Goal: Task Accomplishment & Management: Manage account settings

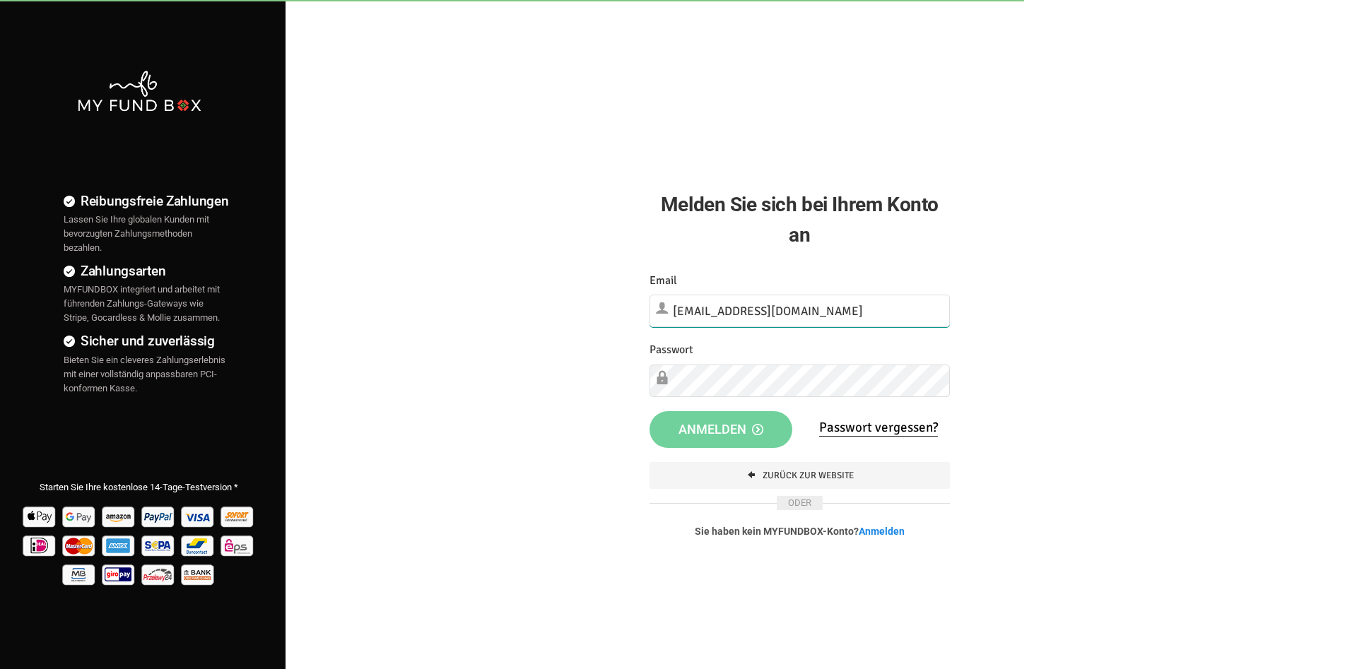
drag, startPoint x: 801, startPoint y: 308, endPoint x: 570, endPoint y: 301, distance: 231.2
click at [649, 301] on input "info@hilali-ummah.de" at bounding box center [799, 311] width 300 height 33
type input "[EMAIL_ADDRESS][DOMAIN_NAME]"
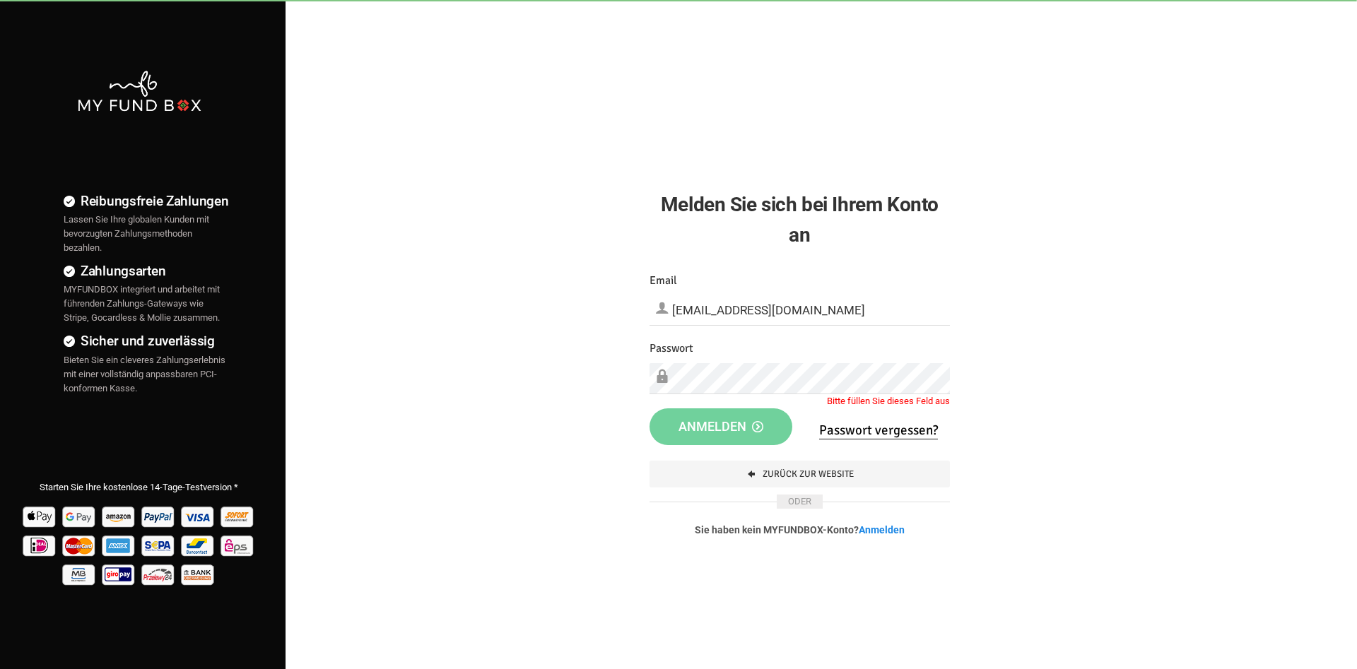
click at [862, 1] on div "Melden Sie sich bei Ihrem Konto an Etwas ist falsch gelaufen. Schließen Sie bit…" at bounding box center [799, 286] width 343 height 572
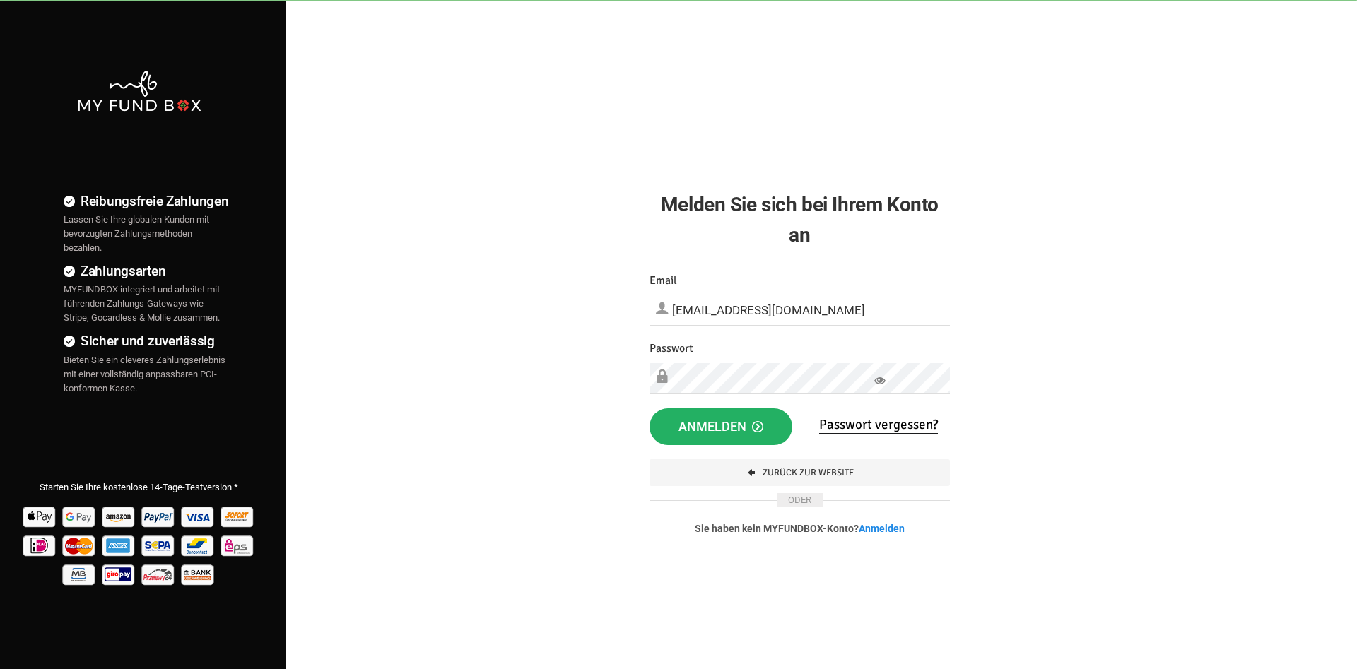
click at [703, 423] on span "Anmelden" at bounding box center [720, 426] width 85 height 15
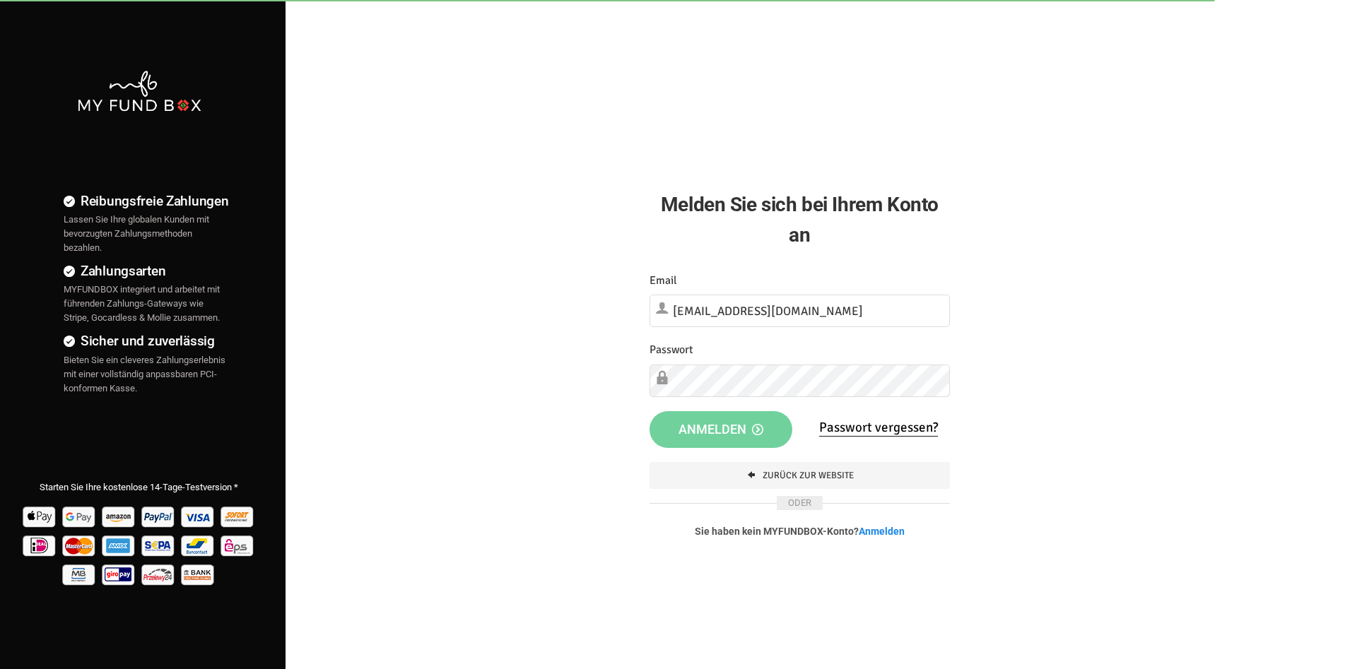
click at [428, 237] on div "Reibungsfreie Zahlungen Lassen Sie Ihre globalen Kunden mit bevorzugten Zahlung…" at bounding box center [678, 362] width 1371 height 724
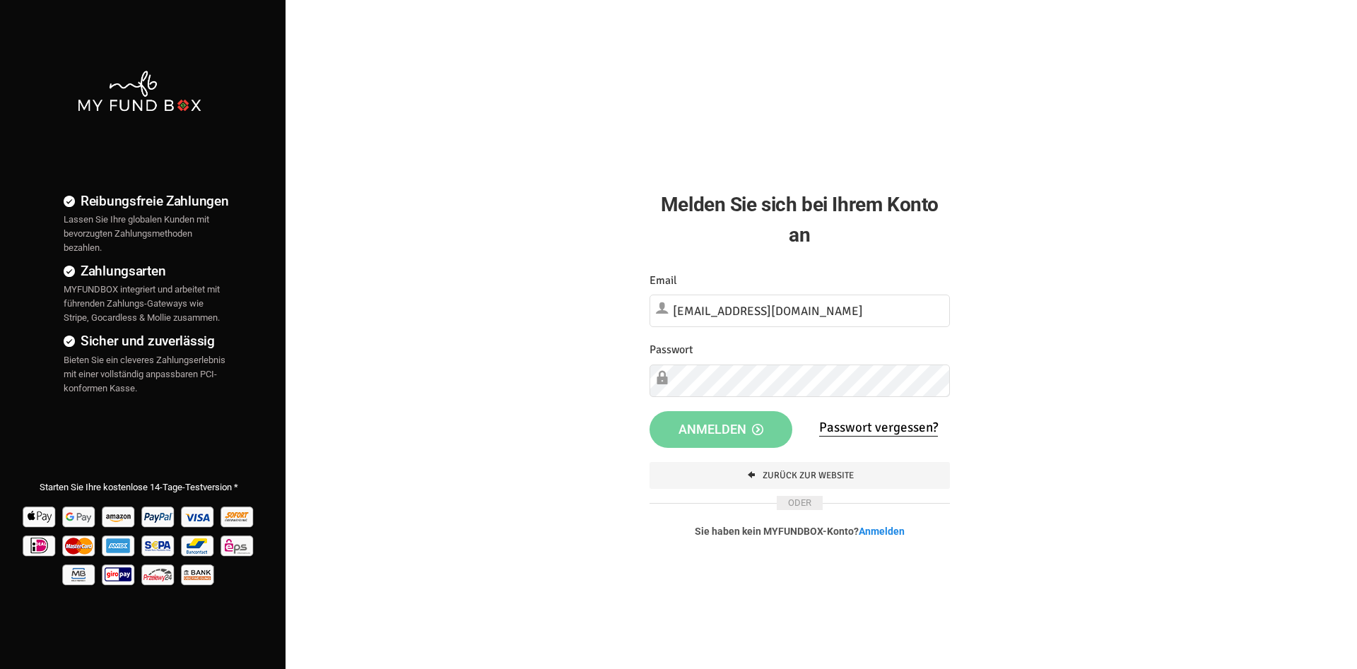
click at [745, 48] on div "Melden Sie sich bei Ihrem Konto an Etwas ist falsch gelaufen. Schließen Sie bit…" at bounding box center [799, 287] width 343 height 574
click at [725, 428] on span "Anmelden" at bounding box center [720, 427] width 85 height 15
click at [845, 321] on input "[EMAIL_ADDRESS][DOMAIN_NAME]" at bounding box center [799, 311] width 300 height 33
click at [677, 310] on input "[EMAIL_ADDRESS][DOMAIN_NAME]" at bounding box center [799, 311] width 300 height 33
click at [880, 382] on icon at bounding box center [879, 380] width 11 height 11
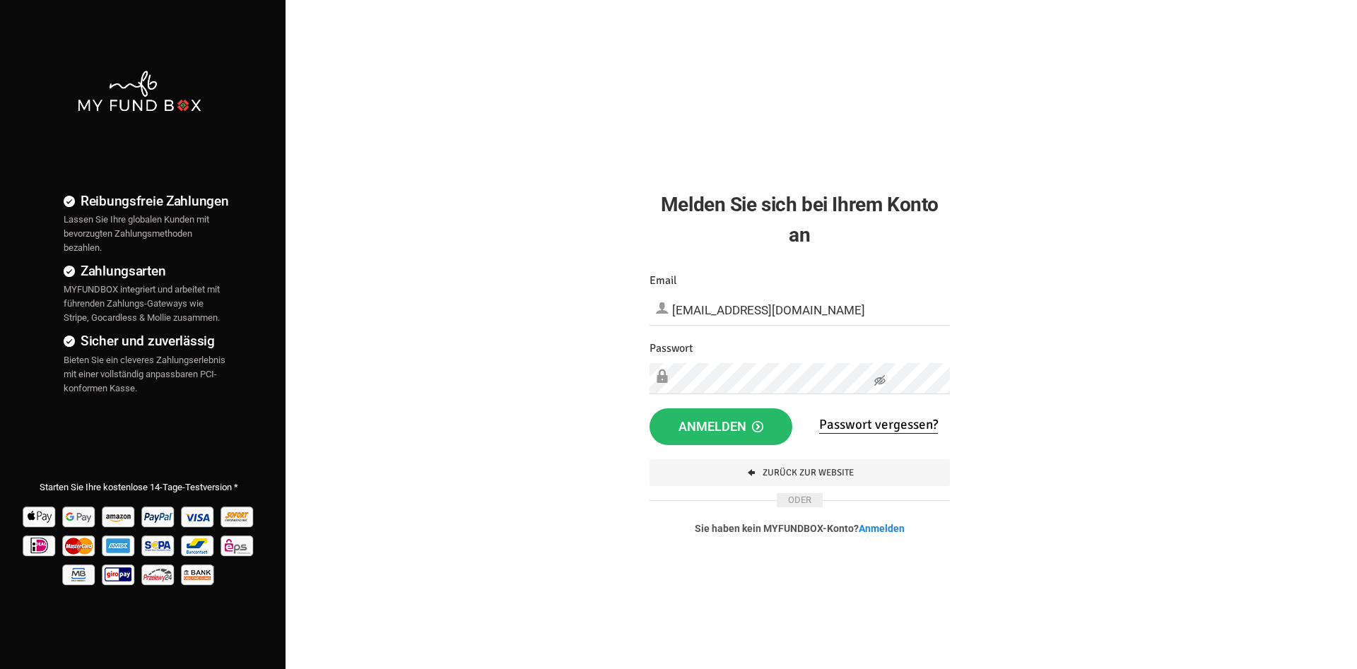
click at [880, 382] on icon at bounding box center [879, 380] width 11 height 11
click at [724, 428] on span "Anmelden" at bounding box center [720, 426] width 85 height 15
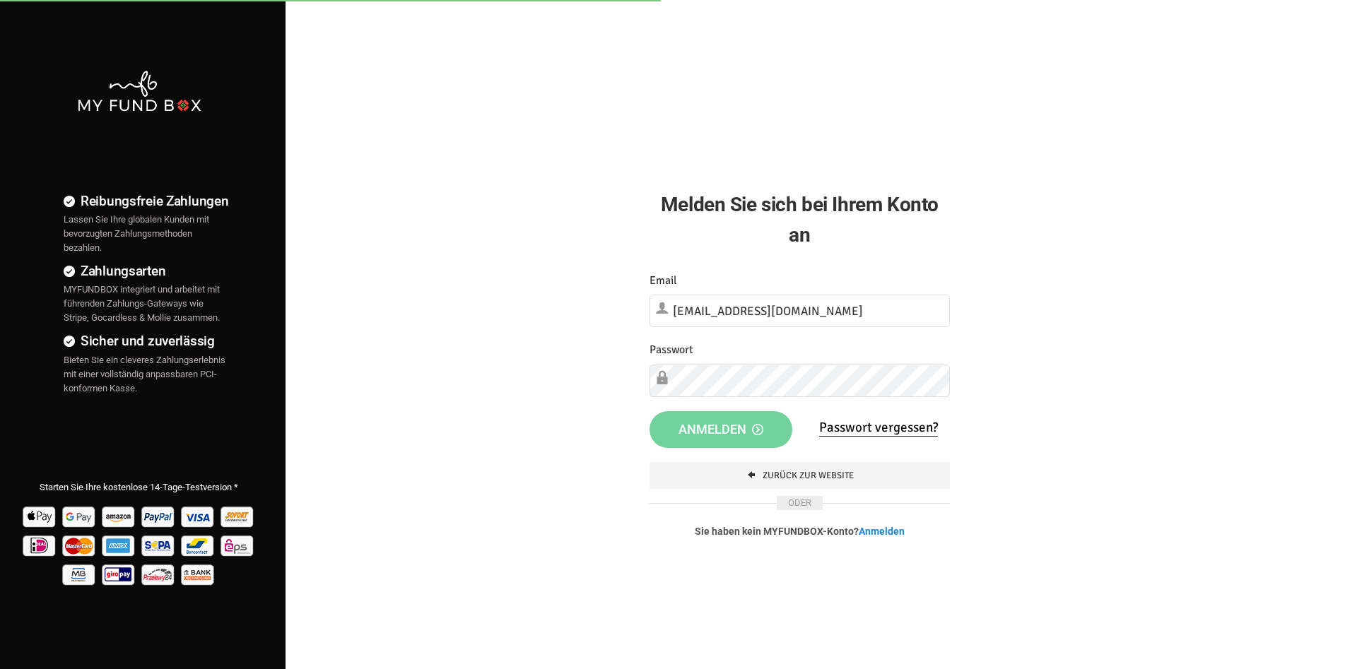
click at [500, 290] on div "Reibungsfreie Zahlungen Lassen Sie Ihre globalen Kunden mit bevorzugten Zahlung…" at bounding box center [678, 362] width 1371 height 724
click at [790, 22] on div "Melden Sie sich bei Ihrem Konto an Etwas ist falsch gelaufen. Schließen Sie bit…" at bounding box center [799, 287] width 343 height 574
click at [731, 353] on div "Passwort Bitte füllen Sie dieses Feld aus" at bounding box center [799, 369] width 300 height 56
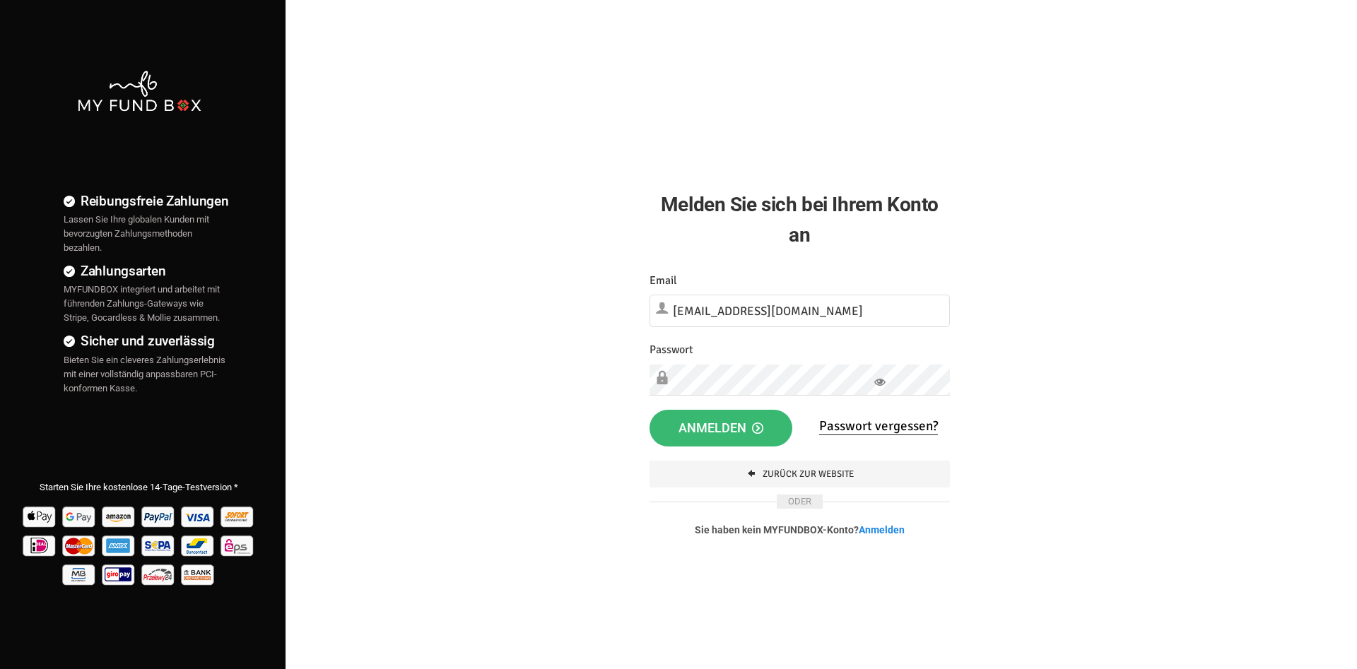
click at [719, 415] on button "Anmelden" at bounding box center [720, 428] width 143 height 37
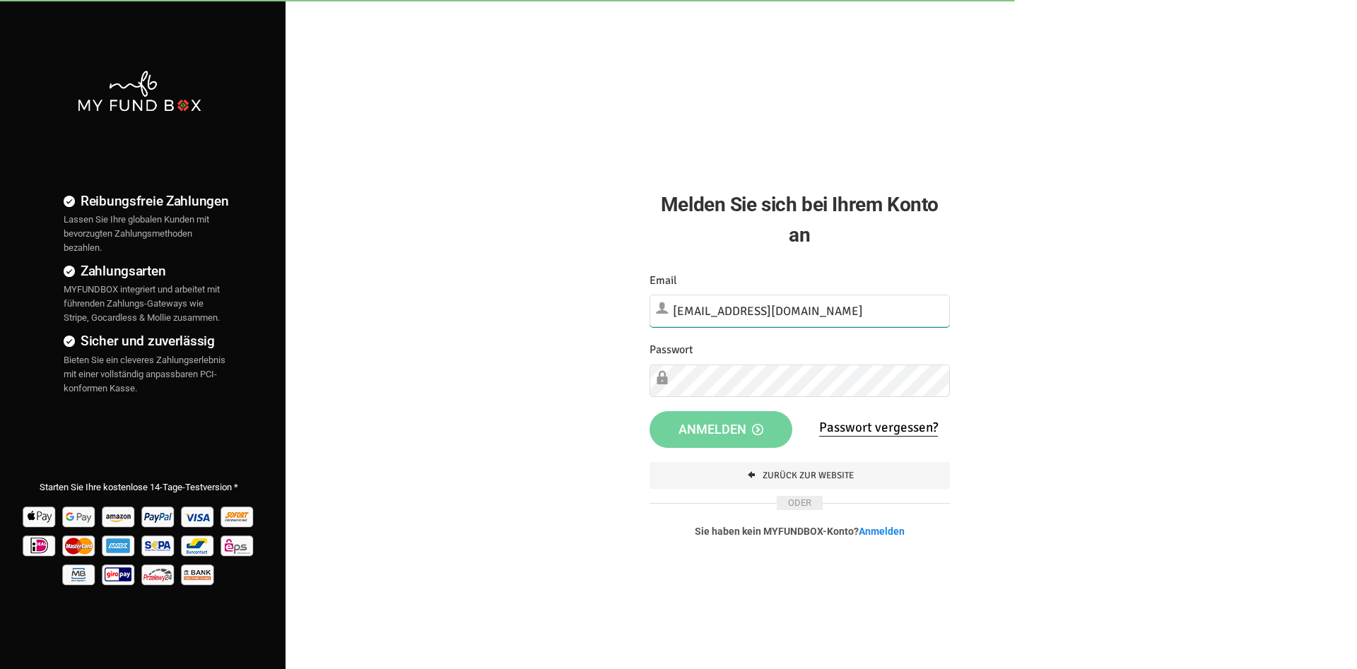
click at [681, 307] on input "[EMAIL_ADDRESS][DOMAIN_NAME]" at bounding box center [799, 311] width 300 height 33
click at [676, 309] on input "[EMAIL_ADDRESS][DOMAIN_NAME]" at bounding box center [799, 311] width 300 height 33
click at [880, 383] on icon at bounding box center [879, 382] width 11 height 11
click at [766, 423] on button "Anmelden" at bounding box center [720, 428] width 143 height 37
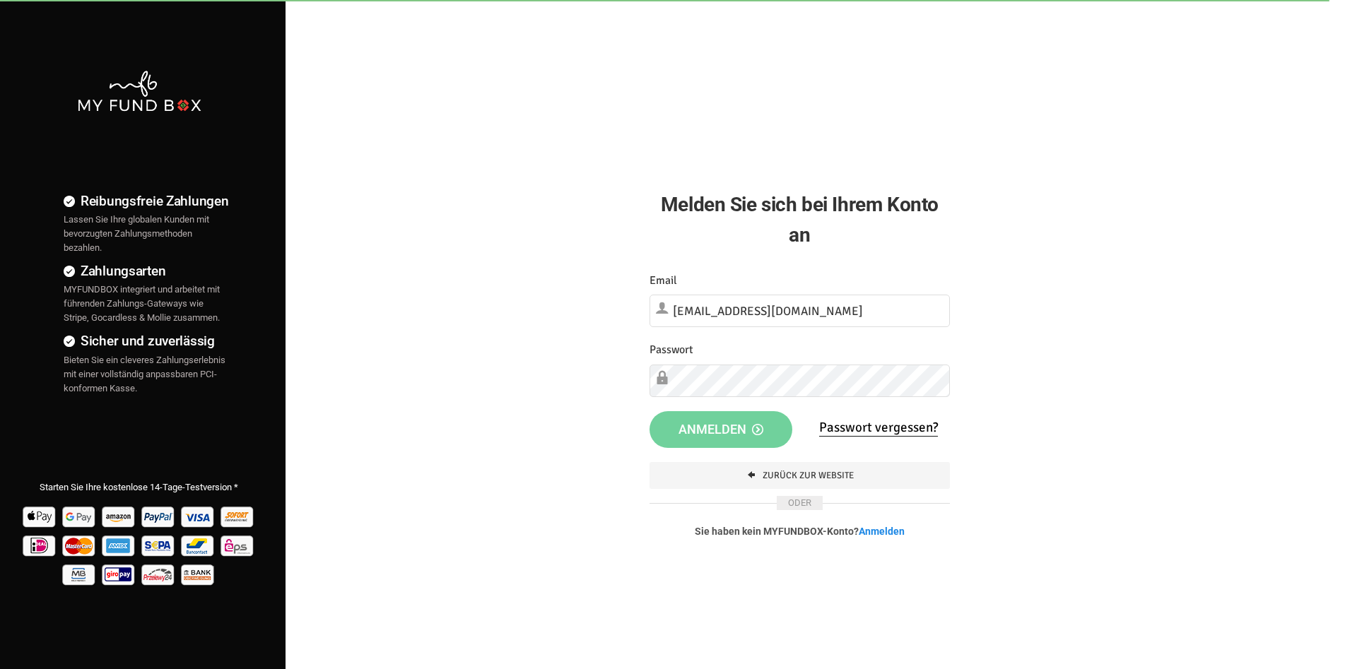
click at [500, 313] on div "Reibungsfreie Zahlungen Lassen Sie Ihre globalen Kunden mit bevorzugten Zahlung…" at bounding box center [678, 362] width 1371 height 724
